Goal: Complete application form: Complete application form

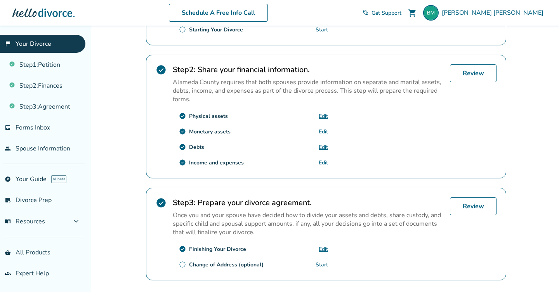
scroll to position [218, 0]
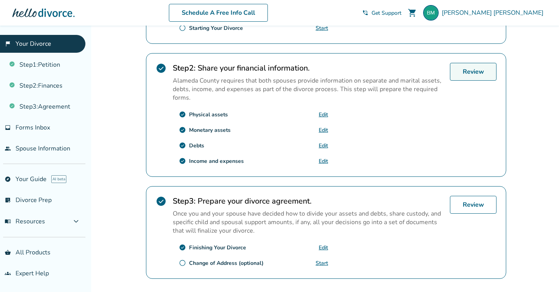
click at [487, 76] on link "Review" at bounding box center [473, 72] width 47 height 18
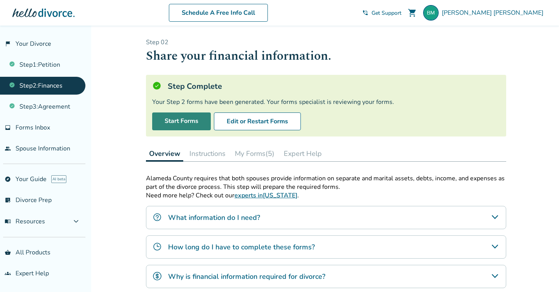
click at [201, 122] on link "Start Forms" at bounding box center [181, 122] width 59 height 18
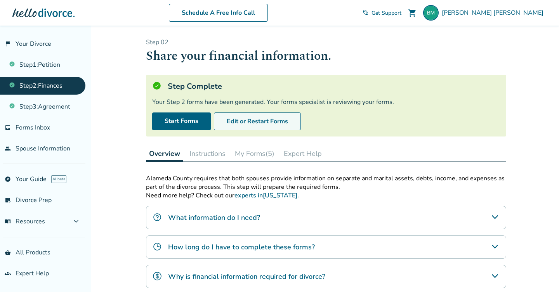
click at [238, 122] on button "Edit or Restart Forms" at bounding box center [257, 122] width 87 height 18
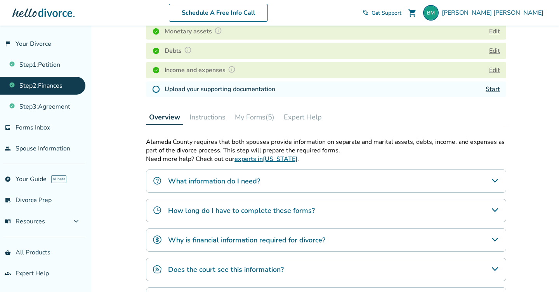
scroll to position [144, 0]
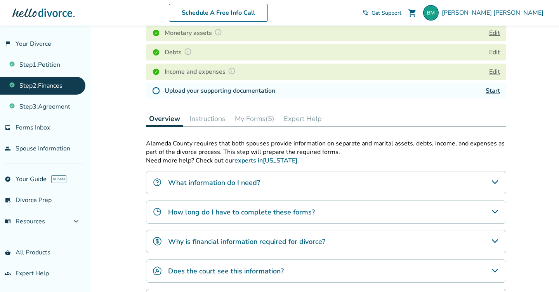
click at [247, 124] on button "My Forms (5)" at bounding box center [255, 119] width 46 height 16
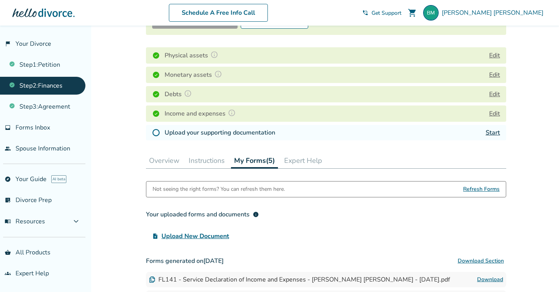
scroll to position [94, 0]
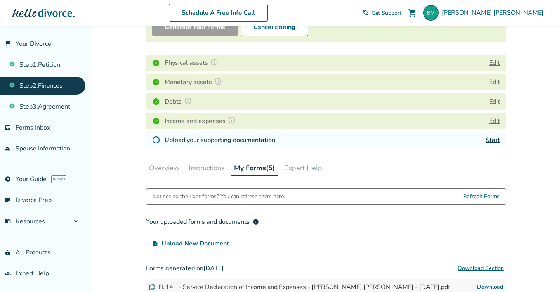
click at [487, 143] on link "Start" at bounding box center [493, 140] width 14 height 9
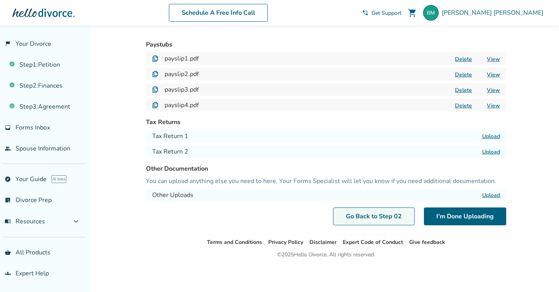
scroll to position [56, 0]
click at [363, 216] on link "Go Back to Step 0 2" at bounding box center [374, 217] width 82 height 18
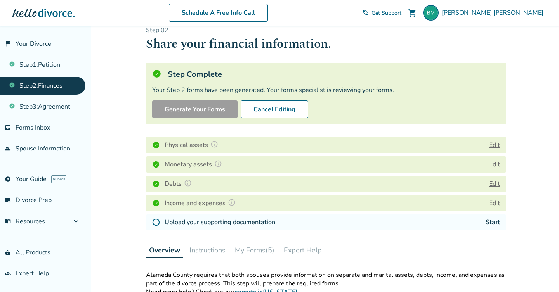
scroll to position [21, 0]
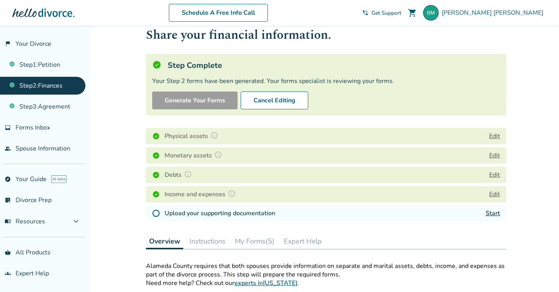
click at [494, 179] on button "Edit" at bounding box center [494, 174] width 11 height 9
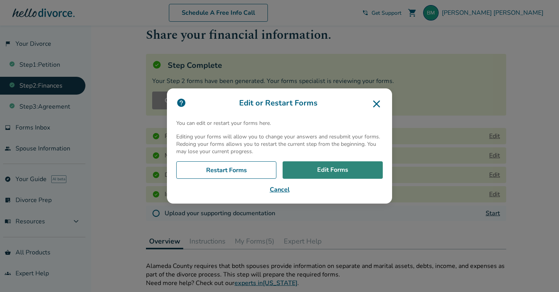
click at [332, 172] on link "Edit Forms" at bounding box center [333, 171] width 100 height 18
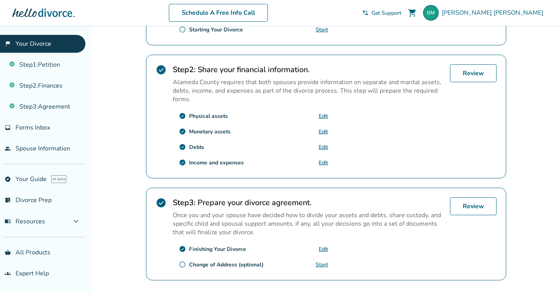
scroll to position [211, 0]
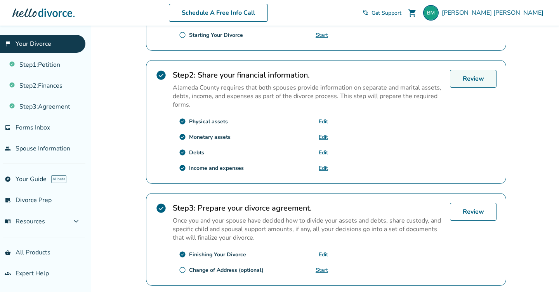
click at [474, 81] on link "Review" at bounding box center [473, 79] width 47 height 18
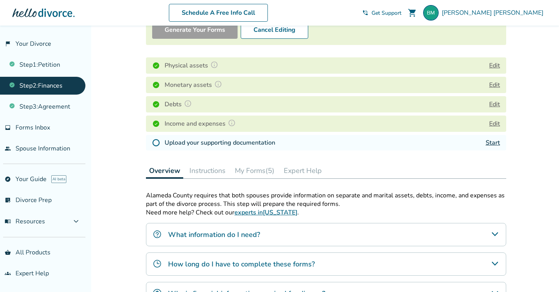
scroll to position [98, 0]
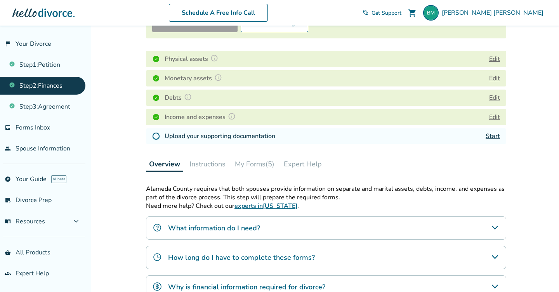
click at [495, 139] on link "Start" at bounding box center [493, 136] width 14 height 9
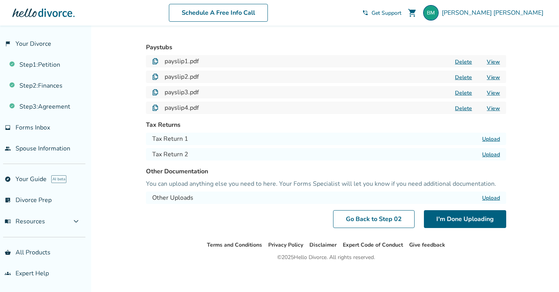
scroll to position [54, 0]
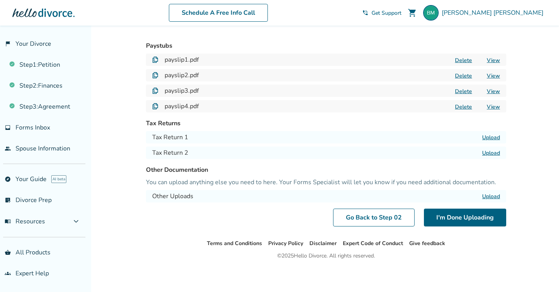
click at [493, 197] on label "Upload" at bounding box center [491, 196] width 18 height 7
click at [0, 0] on input "Upload" at bounding box center [0, 0] width 0 height 0
click at [486, 197] on label "Upload" at bounding box center [491, 196] width 18 height 7
click at [0, 0] on input "Upload" at bounding box center [0, 0] width 0 height 0
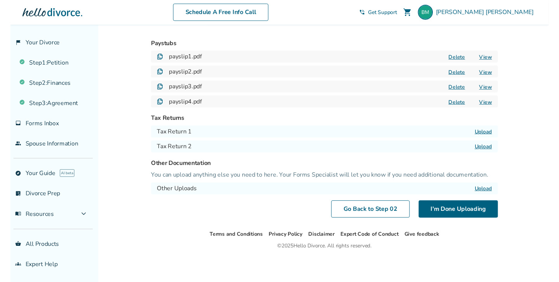
scroll to position [56, 0]
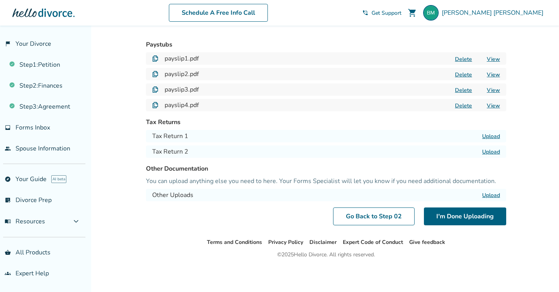
click at [490, 197] on label "Upload" at bounding box center [491, 195] width 18 height 7
click at [0, 0] on input "Upload" at bounding box center [0, 0] width 0 height 0
click at [490, 197] on label "Upload" at bounding box center [491, 195] width 18 height 7
click at [0, 0] on input "Upload" at bounding box center [0, 0] width 0 height 0
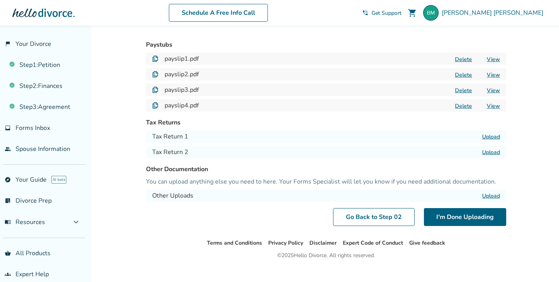
click at [491, 195] on label "Upload" at bounding box center [491, 195] width 18 height 7
click at [0, 0] on input "Upload" at bounding box center [0, 0] width 0 height 0
click at [457, 213] on button "I'm Done Uploading" at bounding box center [465, 217] width 82 height 18
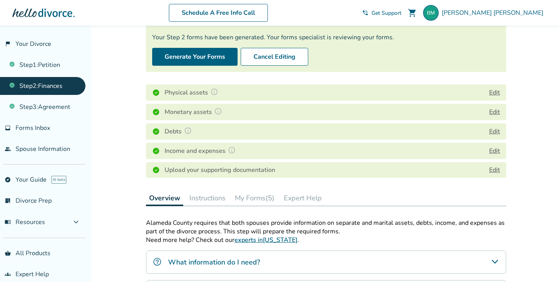
scroll to position [71, 0]
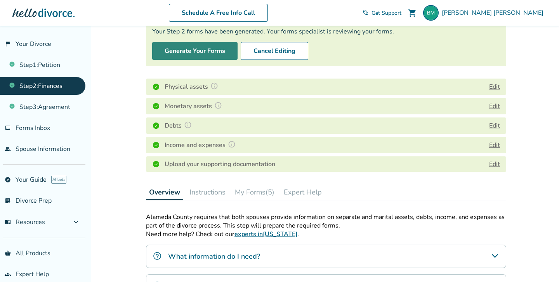
click at [190, 48] on button "Generate Your Forms" at bounding box center [194, 51] width 85 height 18
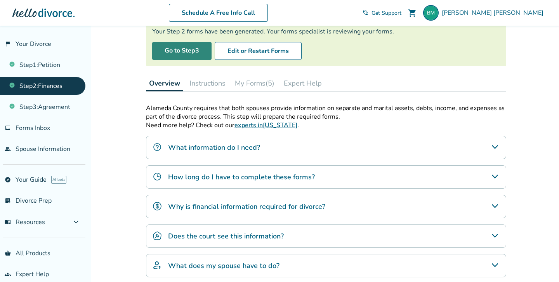
click at [191, 55] on link "Go to Step 3" at bounding box center [181, 51] width 59 height 18
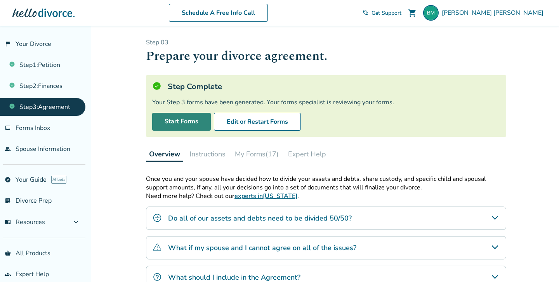
click at [185, 124] on link "Start Forms" at bounding box center [181, 122] width 59 height 18
